Goal: Task Accomplishment & Management: Use online tool/utility

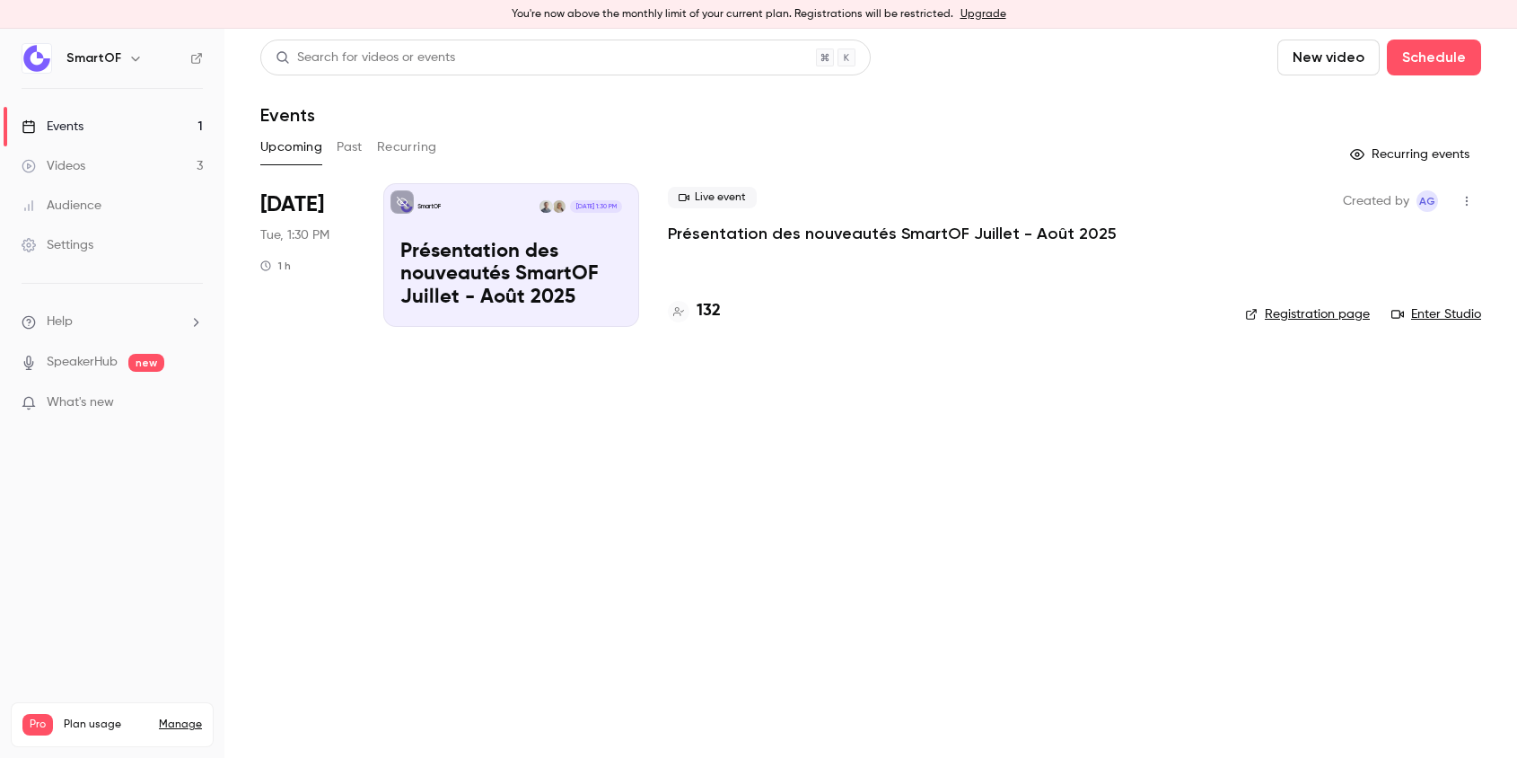
click at [573, 241] on p "Présentation des nouveautés SmartOF Juillet - Août 2025" at bounding box center [511, 275] width 222 height 69
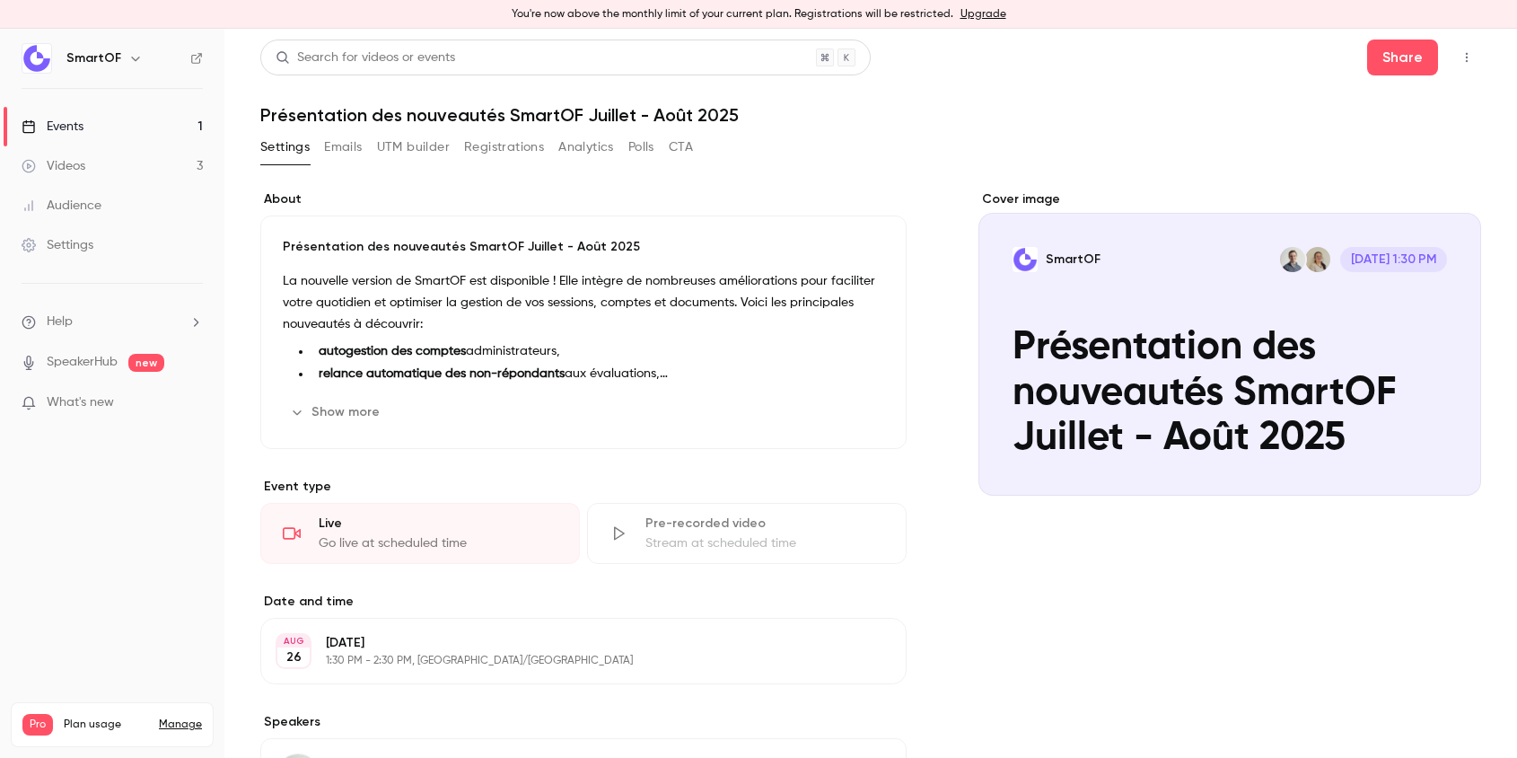
click at [427, 523] on div "Live" at bounding box center [438, 523] width 239 height 18
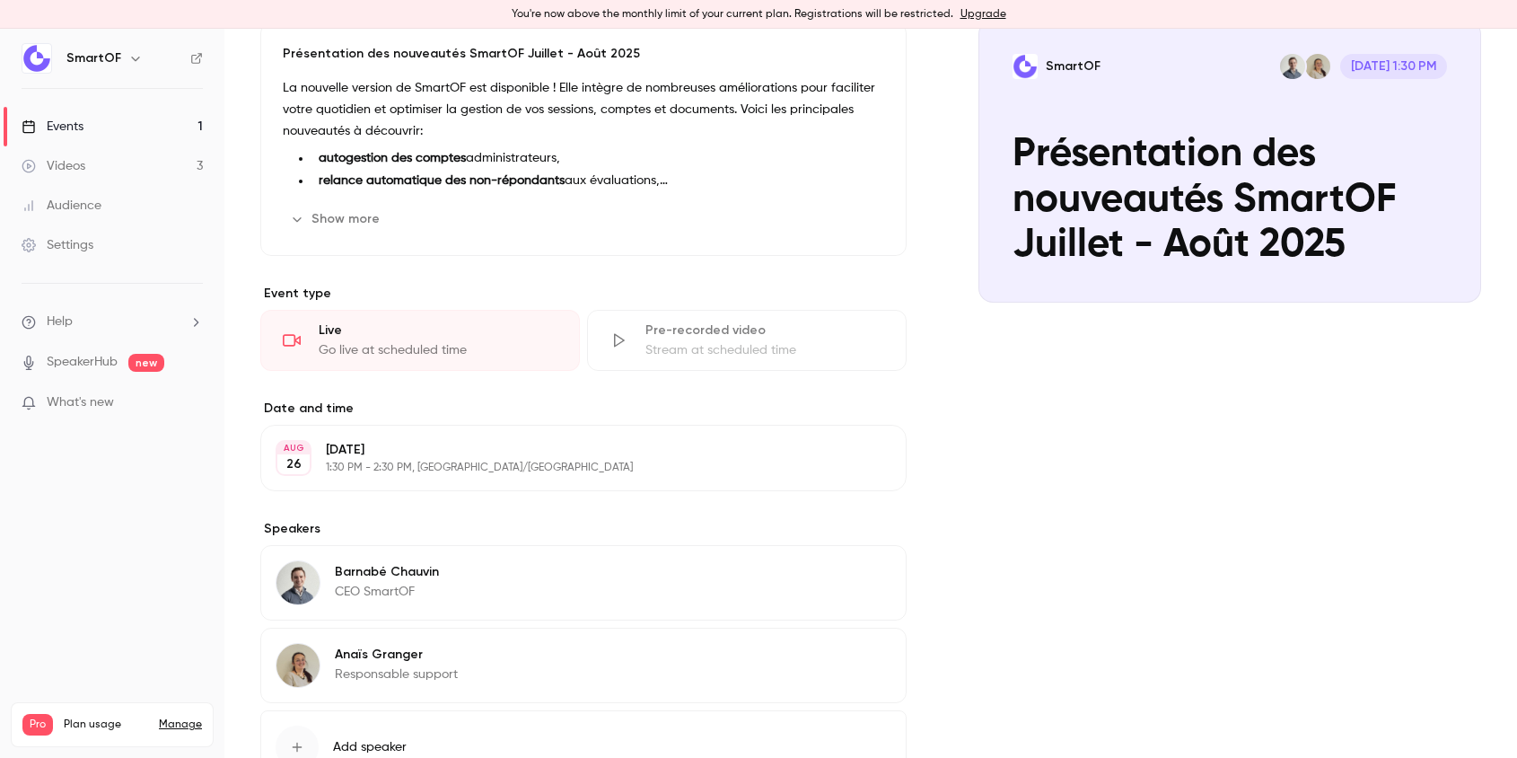
scroll to position [178, 0]
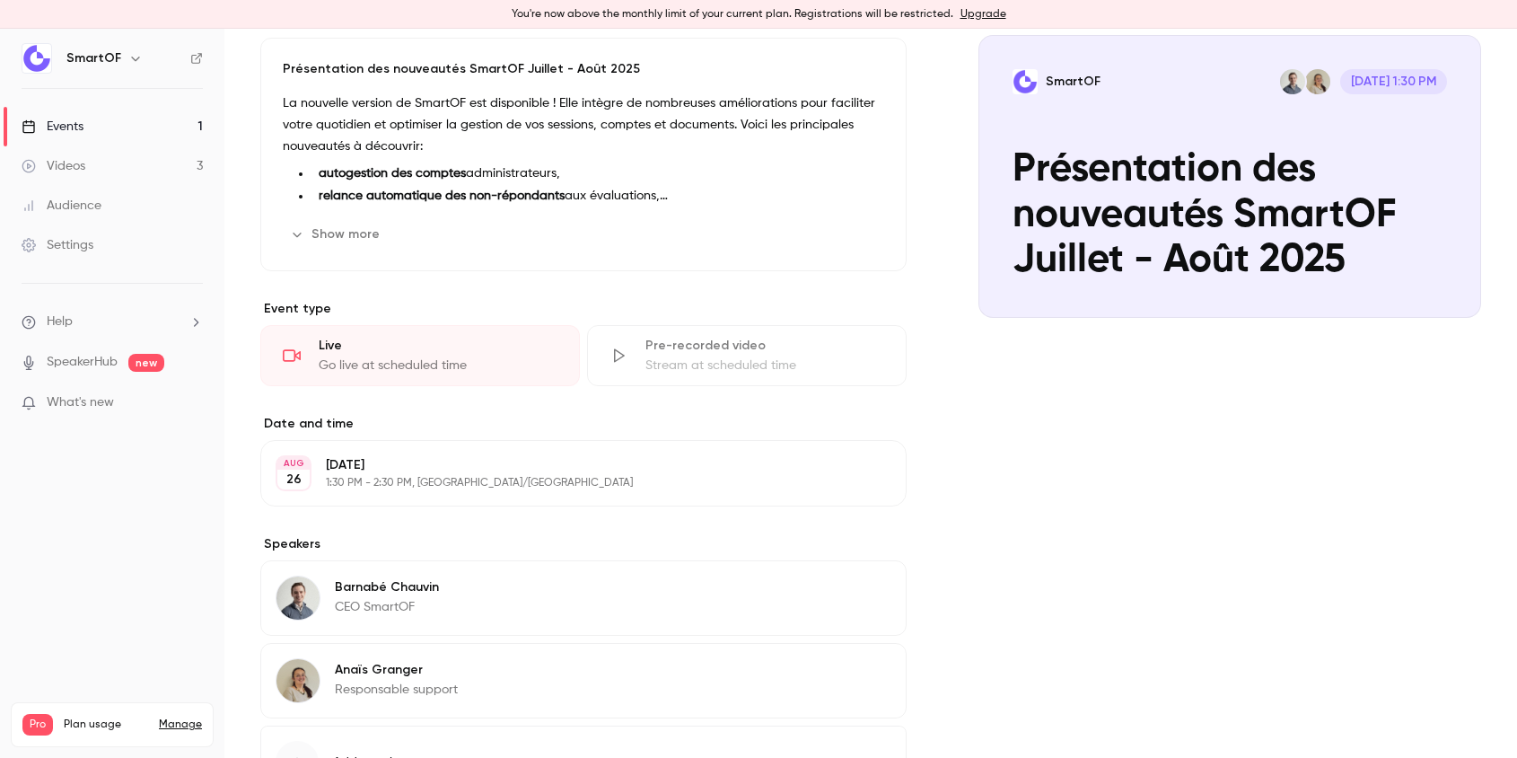
click at [325, 356] on div "Go live at scheduled time" at bounding box center [438, 365] width 239 height 18
click at [114, 355] on link "SpeakerHub" at bounding box center [82, 362] width 71 height 19
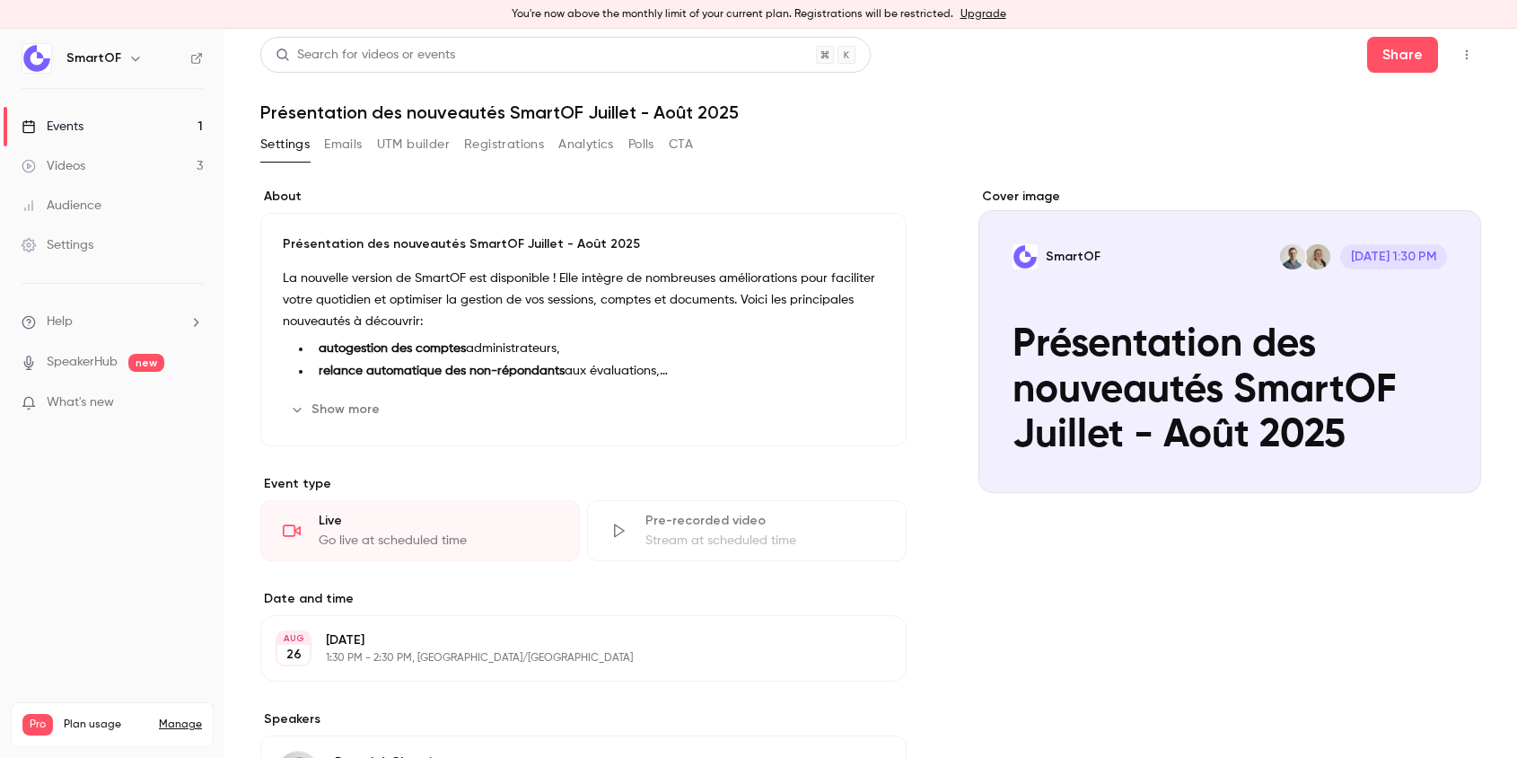
scroll to position [0, 0]
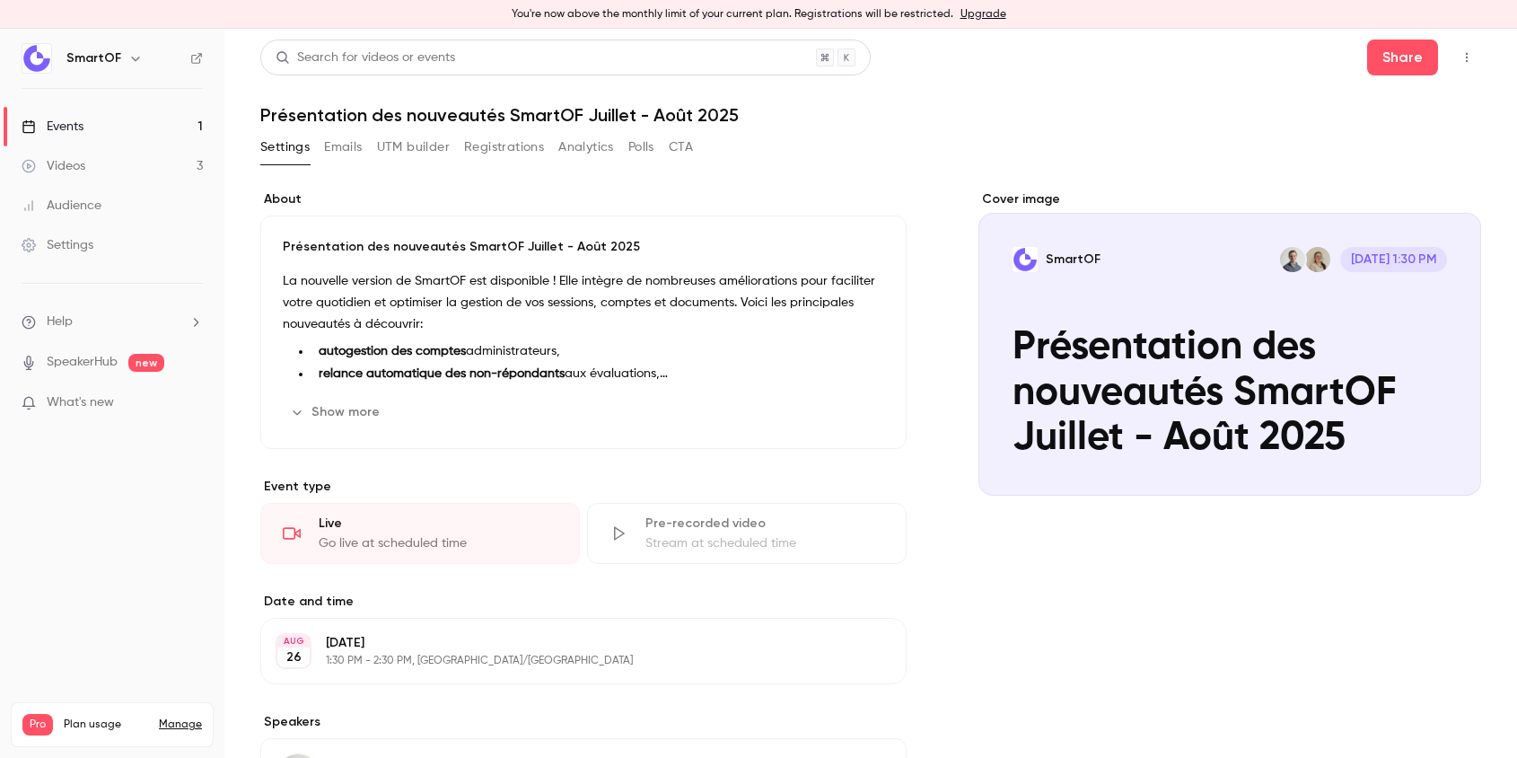
click at [1473, 48] on button "button" at bounding box center [1466, 57] width 29 height 29
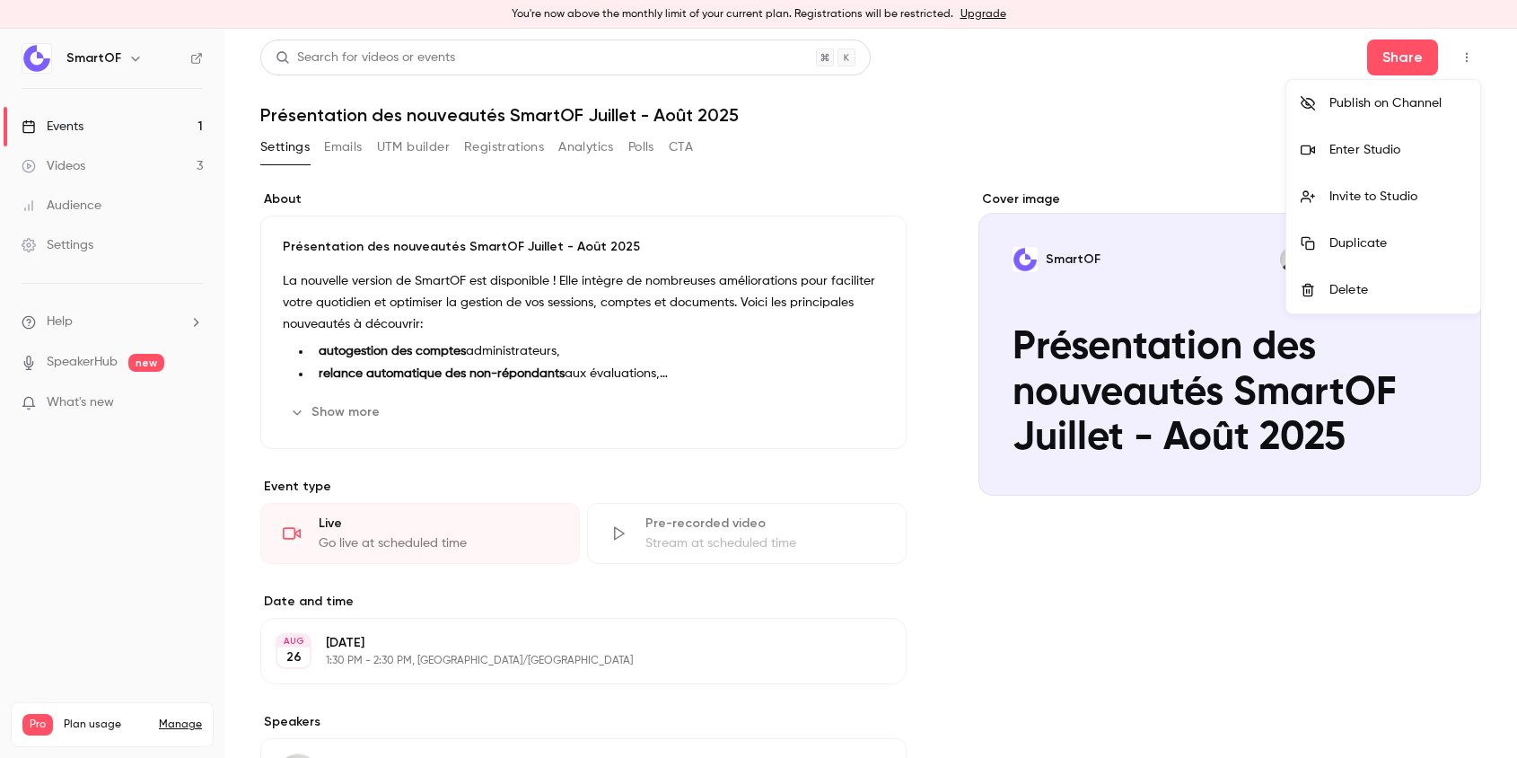
click at [1363, 150] on div "Enter Studio" at bounding box center [1397, 150] width 136 height 18
